Goal: Complete application form

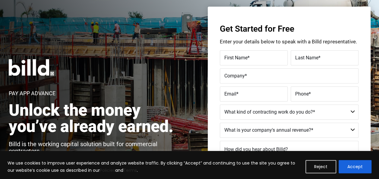
scroll to position [24, 0]
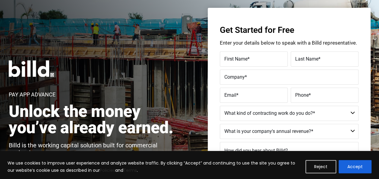
click at [251, 61] on label "First Name *" at bounding box center [253, 59] width 59 height 9
click at [251, 61] on input "First Name *" at bounding box center [254, 58] width 68 height 15
type input "[PERSON_NAME]"
type input "dairy ween"
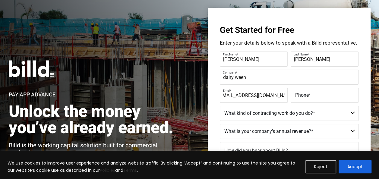
scroll to position [0, 9]
type input "[EMAIL_ADDRESS][DOMAIN_NAME]"
type input "[PHONE_NUMBER]"
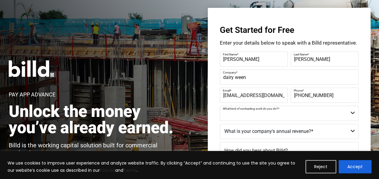
click at [354, 117] on select "Commercial Commercial and Residential Residential Not a Contractor" at bounding box center [289, 113] width 139 height 15
select select "Not a Contractor"
